Goal: Obtain resource: Download file/media

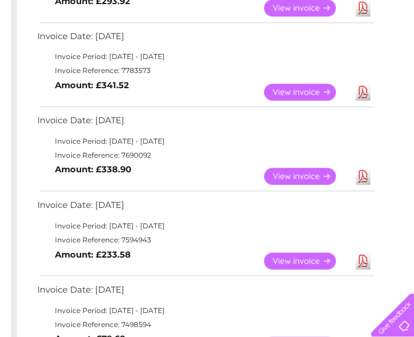
scroll to position [467, 0]
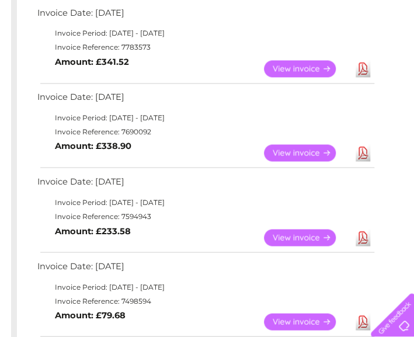
click at [312, 232] on link "View" at bounding box center [307, 237] width 86 height 17
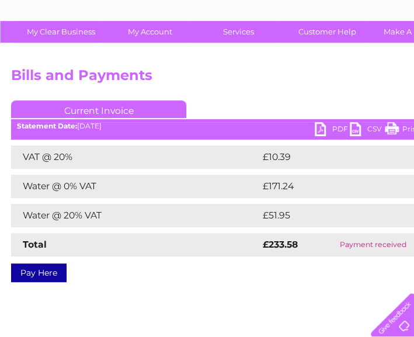
scroll to position [58, 0]
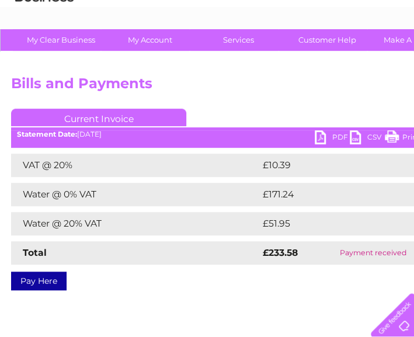
click at [344, 138] on link "PDF" at bounding box center [332, 138] width 35 height 17
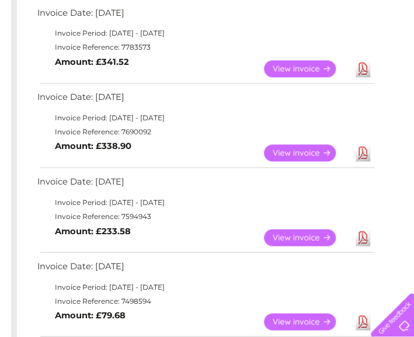
click at [292, 148] on link "View" at bounding box center [307, 152] width 86 height 17
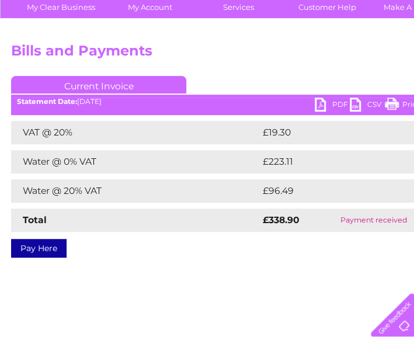
scroll to position [117, 0]
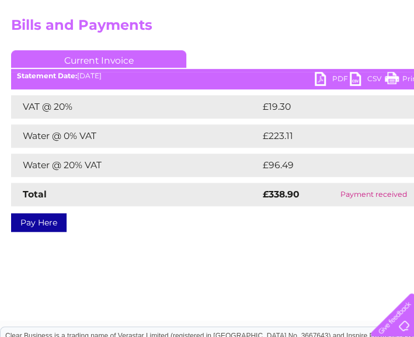
click at [305, 248] on div "Account number 908853 1139241 Bills and Payments Current Invoice PDF CSV Print" at bounding box center [289, 157] width 578 height 327
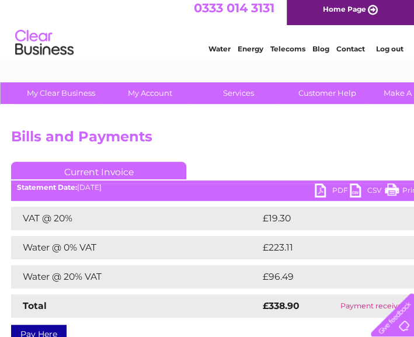
scroll to position [0, 0]
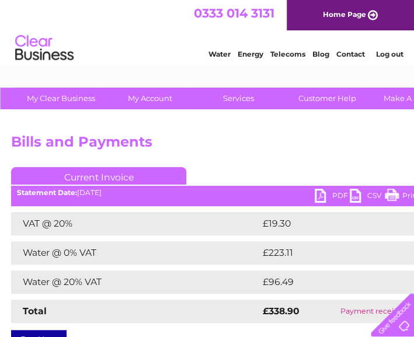
click at [322, 202] on link "PDF" at bounding box center [332, 197] width 35 height 17
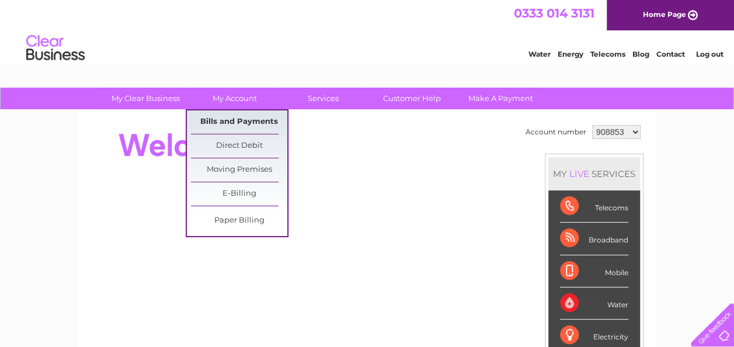
click at [213, 116] on link "Bills and Payments" at bounding box center [239, 121] width 96 height 23
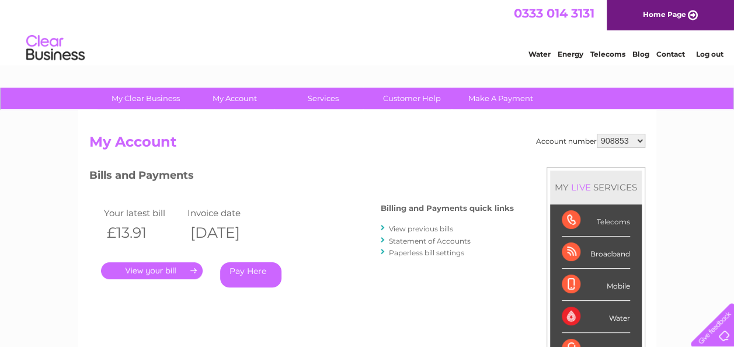
click at [637, 135] on select "908853 1139241" at bounding box center [621, 141] width 48 height 14
select select "1139241"
click at [597, 134] on select "908853 1139241" at bounding box center [621, 141] width 48 height 14
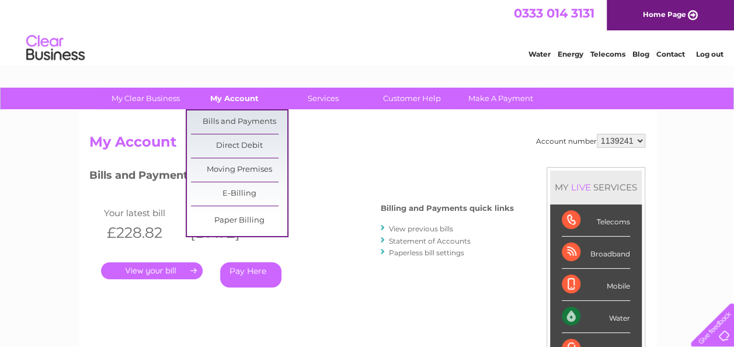
click at [235, 97] on link "My Account" at bounding box center [234, 99] width 96 height 22
click at [233, 113] on link "Bills and Payments" at bounding box center [239, 121] width 96 height 23
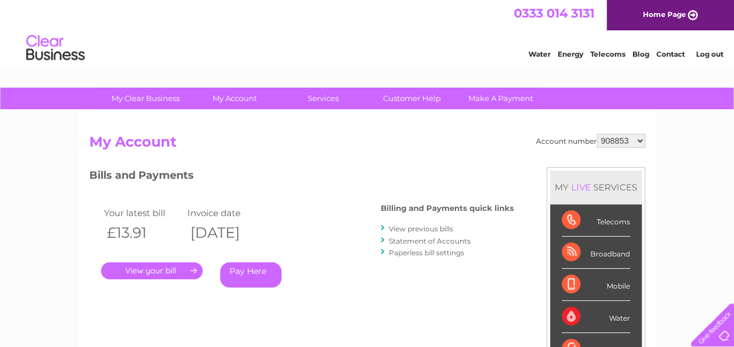
click at [629, 134] on select "908853 1139241" at bounding box center [621, 141] width 48 height 14
select select "1139241"
click at [597, 134] on select "908853 1139241" at bounding box center [621, 141] width 48 height 14
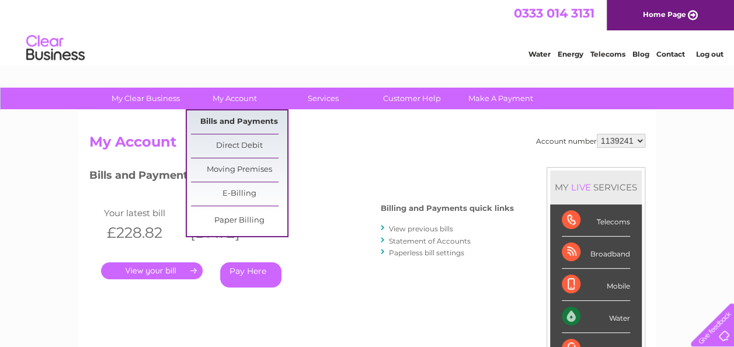
click at [221, 126] on link "Bills and Payments" at bounding box center [239, 121] width 96 height 23
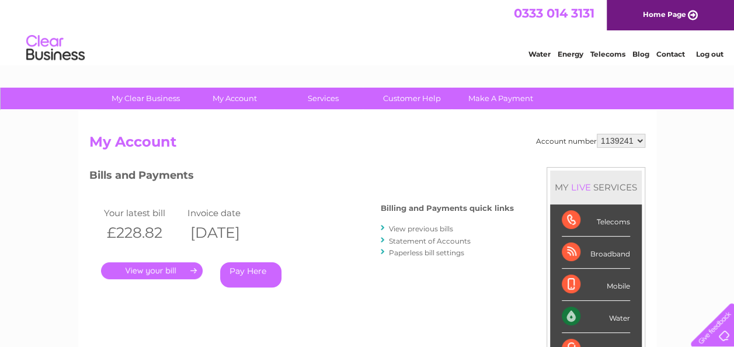
click at [404, 231] on link "View previous bills" at bounding box center [421, 228] width 64 height 9
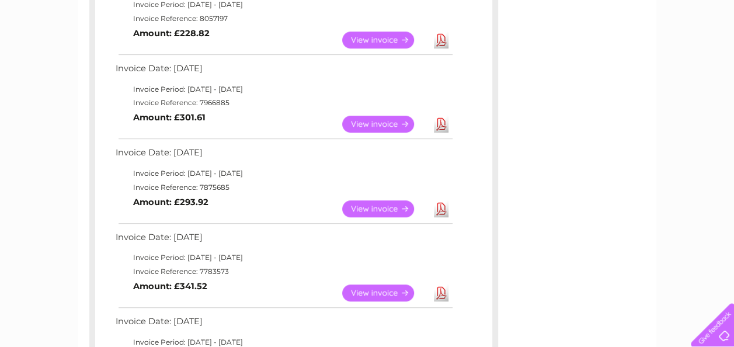
scroll to position [292, 0]
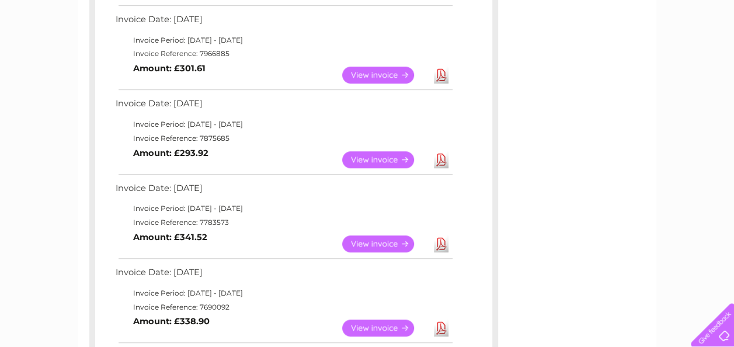
click at [443, 244] on link "Download" at bounding box center [441, 243] width 15 height 17
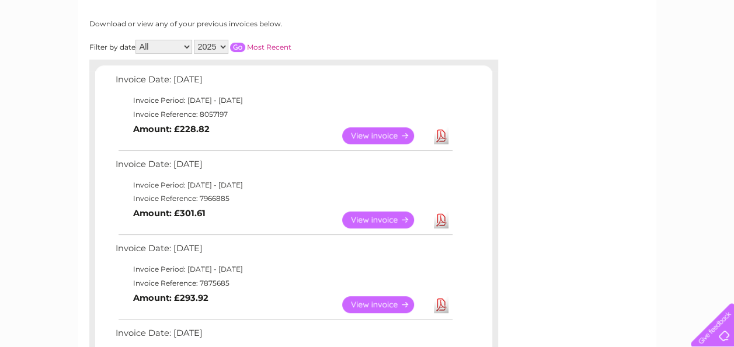
scroll to position [0, 0]
